Goal: Task Accomplishment & Management: Use online tool/utility

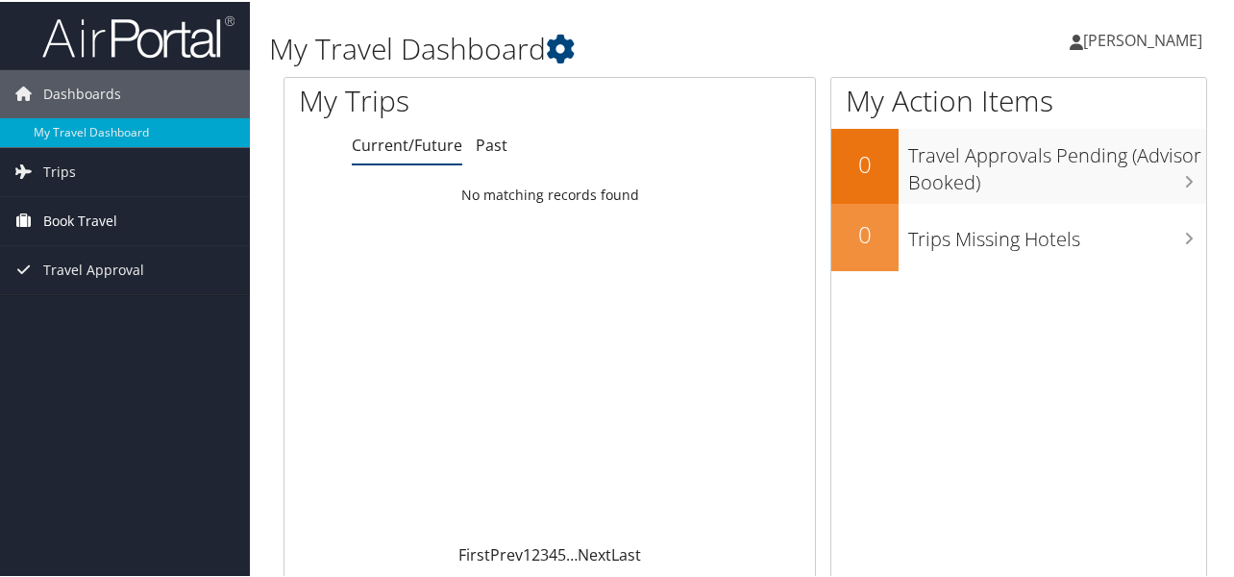
click at [55, 223] on span "Book Travel" at bounding box center [80, 219] width 74 height 48
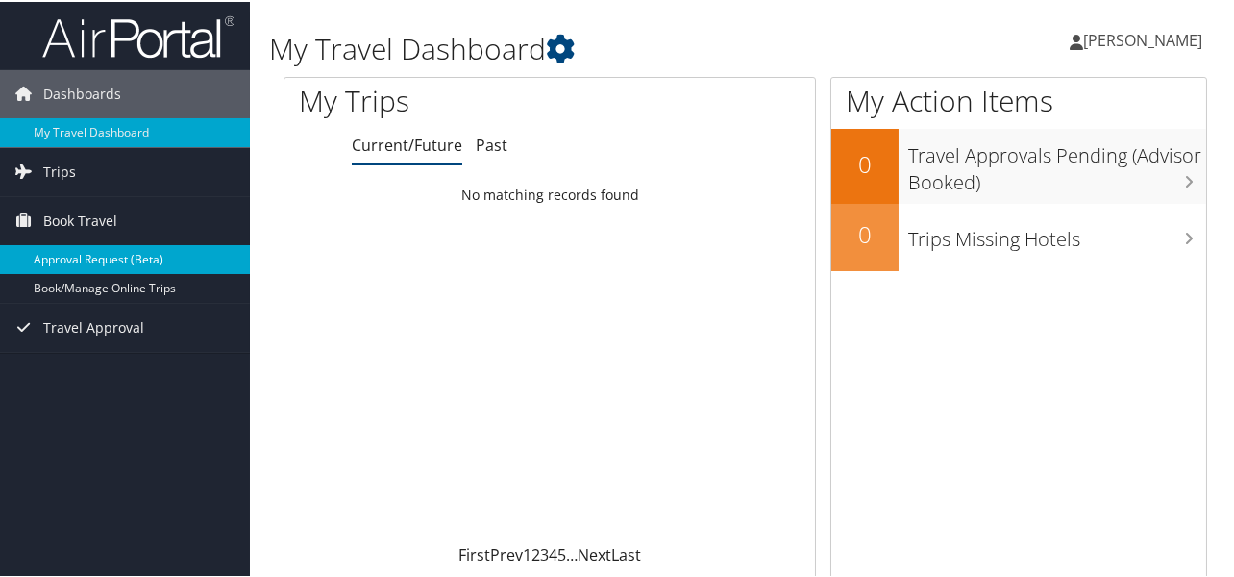
click at [68, 257] on link "Approval Request (Beta)" at bounding box center [125, 257] width 250 height 29
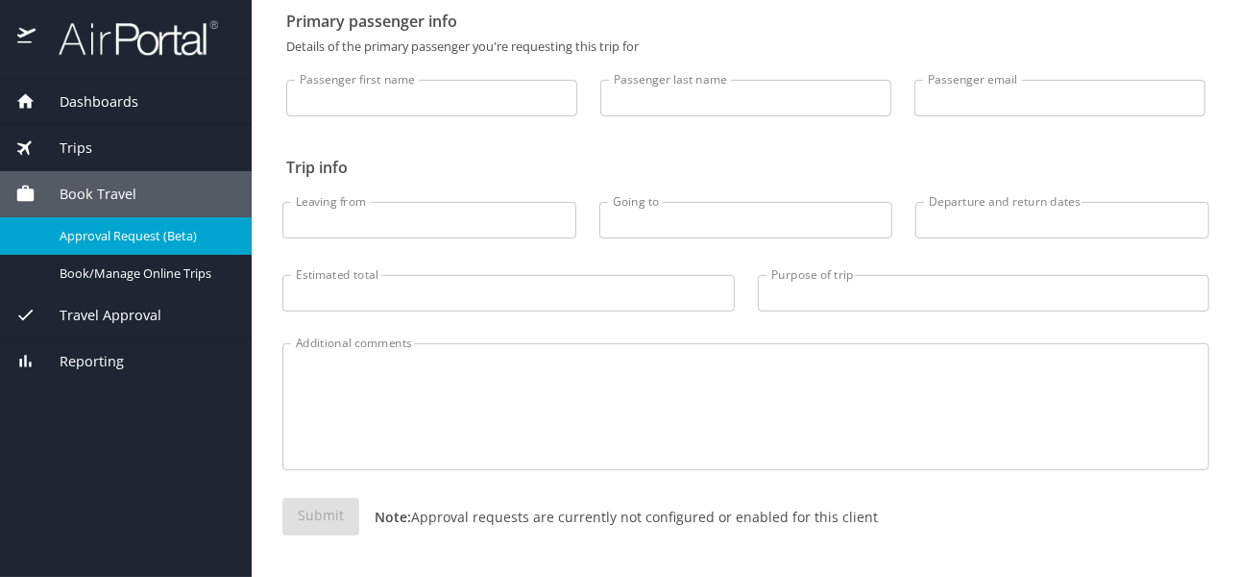
scroll to position [110, 0]
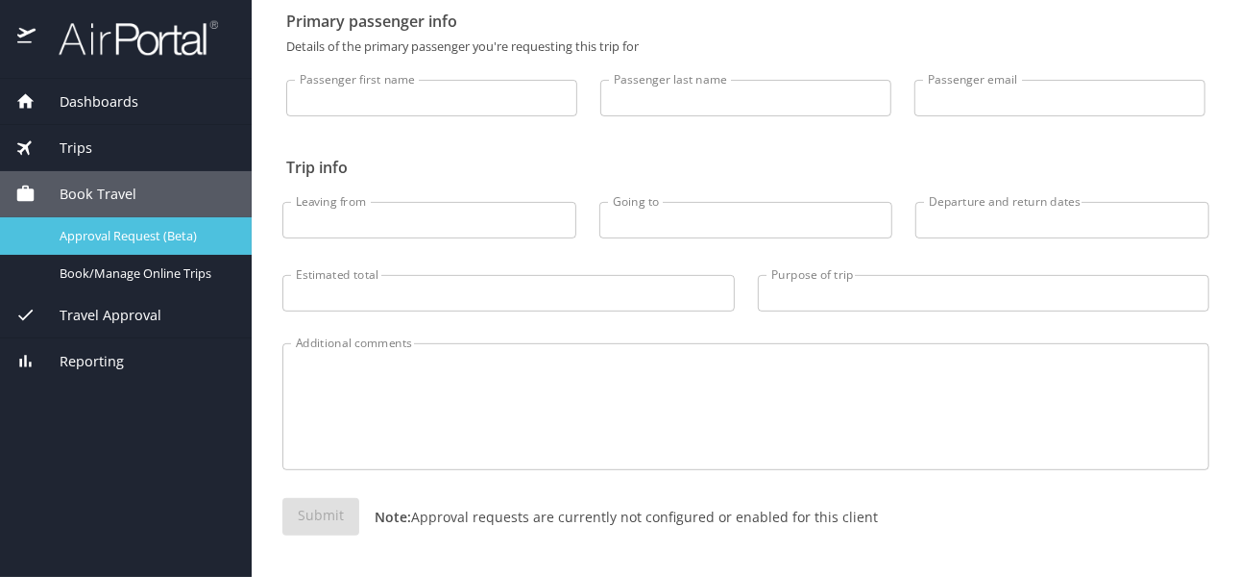
click at [120, 239] on span "Approval Request (Beta)" at bounding box center [144, 236] width 169 height 18
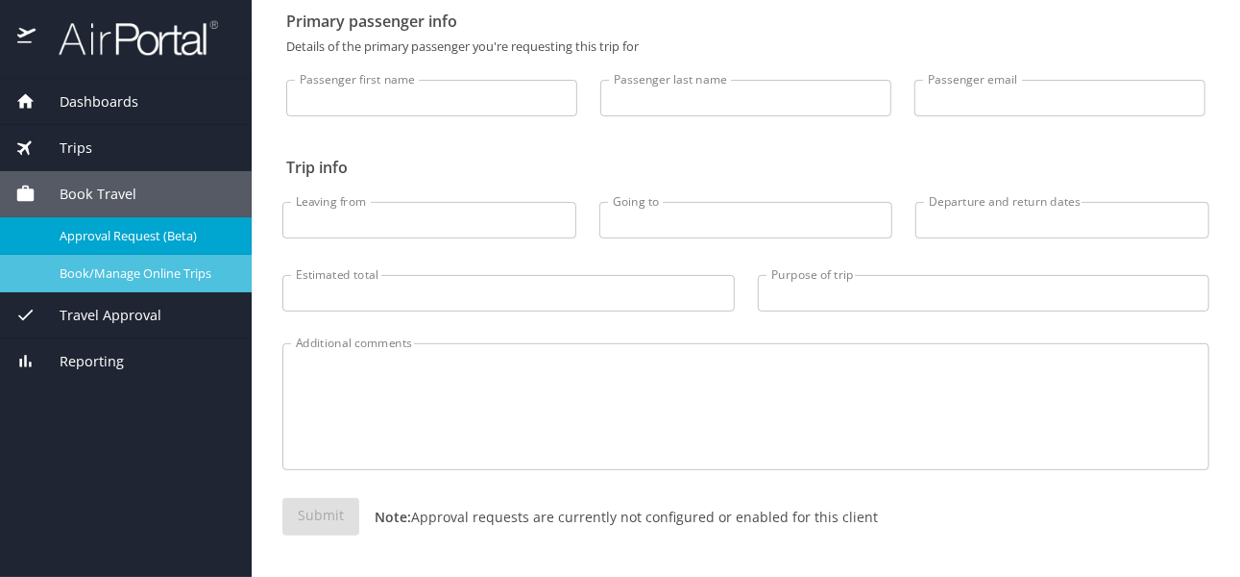
click at [160, 270] on span "Book/Manage Online Trips" at bounding box center [144, 273] width 169 height 18
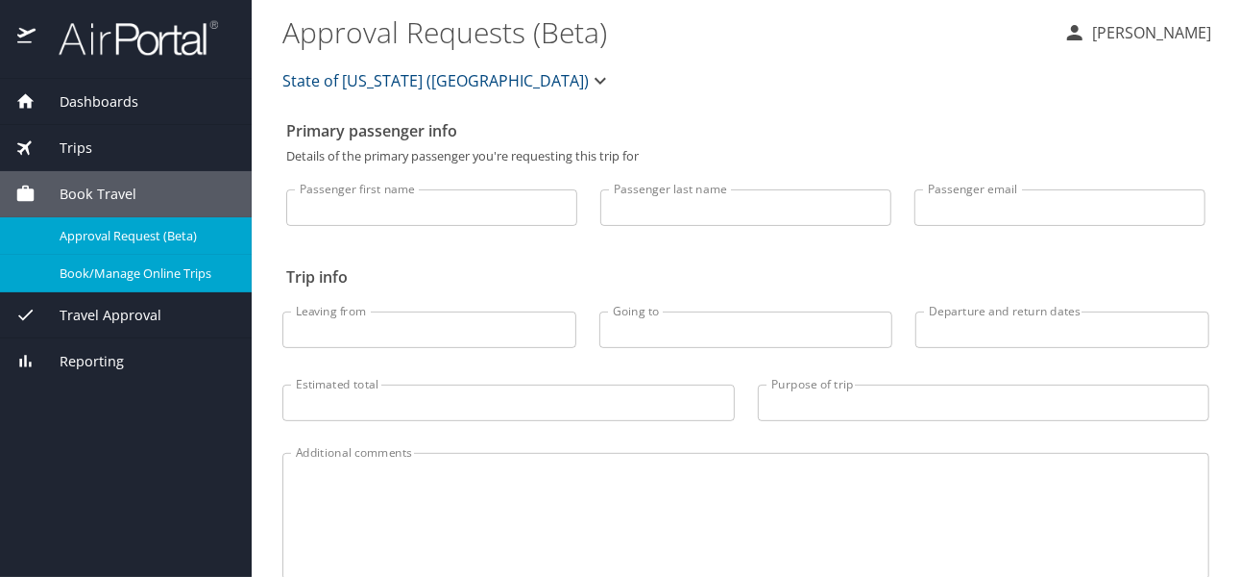
click at [100, 279] on span "Book/Manage Online Trips" at bounding box center [144, 273] width 169 height 18
